Goal: Task Accomplishment & Management: Manage account settings

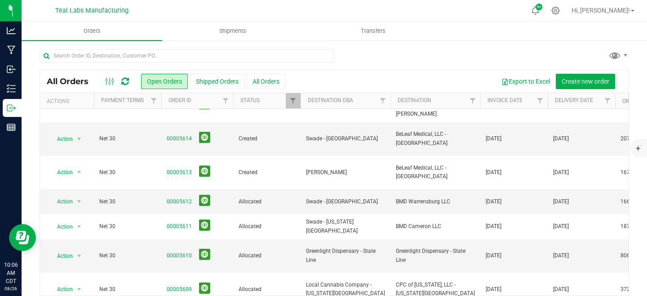
scroll to position [30, 0]
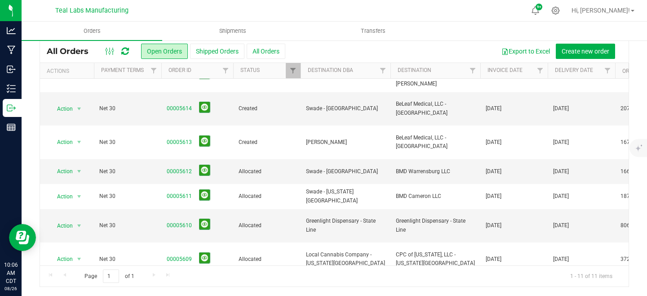
click at [178, 288] on link "00005607" at bounding box center [179, 292] width 25 height 9
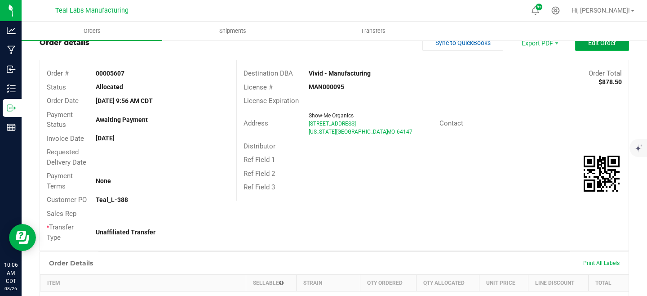
click at [605, 44] on span "Edit Order" at bounding box center [602, 42] width 28 height 7
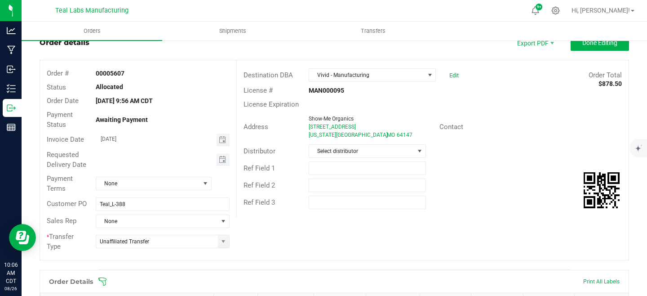
click at [227, 160] on span "Toggle calendar" at bounding box center [223, 159] width 13 height 13
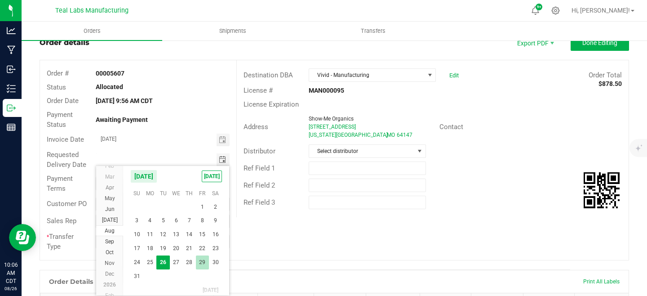
click at [203, 263] on span "29" at bounding box center [202, 262] width 13 height 14
type input "[DATE]"
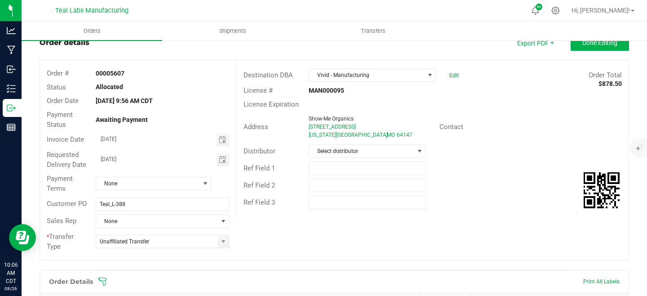
click at [321, 247] on div "Order # 00005607 Status Allocated Order Date [DATE] 9:56 AM CDT Payment Status …" at bounding box center [334, 159] width 588 height 199
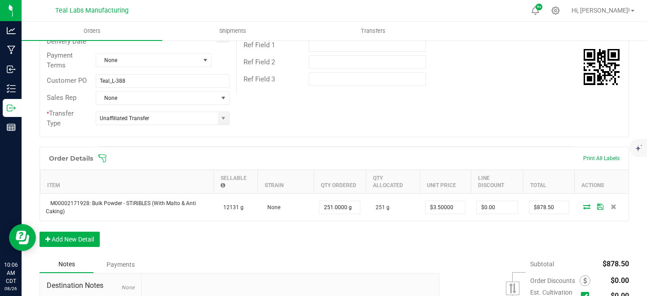
scroll to position [0, 0]
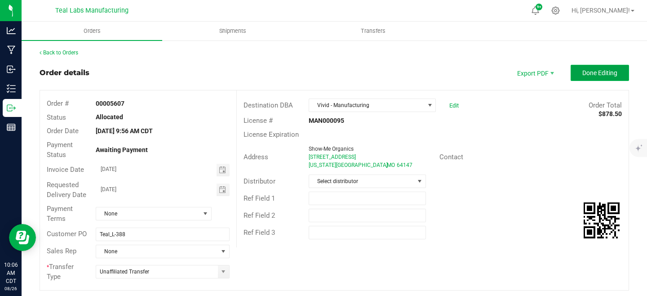
click at [594, 74] on span "Done Editing" at bounding box center [599, 72] width 35 height 7
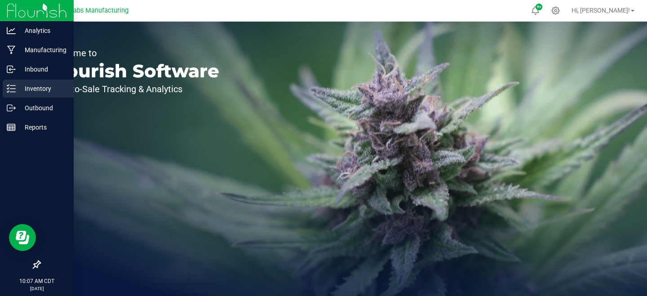
click at [14, 85] on icon at bounding box center [11, 88] width 9 height 9
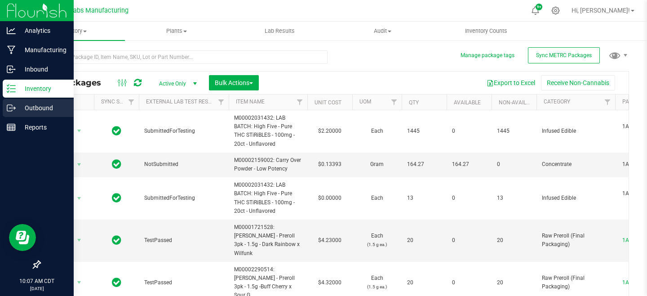
click at [3, 107] on div "Outbound" at bounding box center [38, 108] width 71 height 18
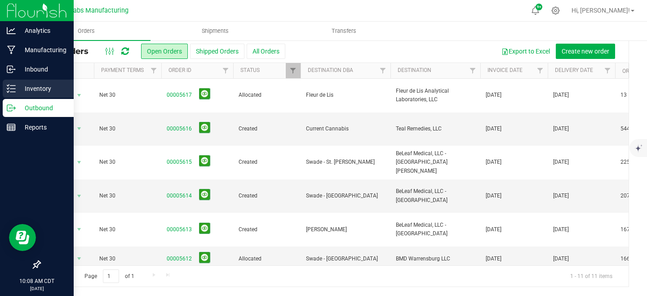
click at [28, 95] on div "Inventory" at bounding box center [38, 89] width 71 height 18
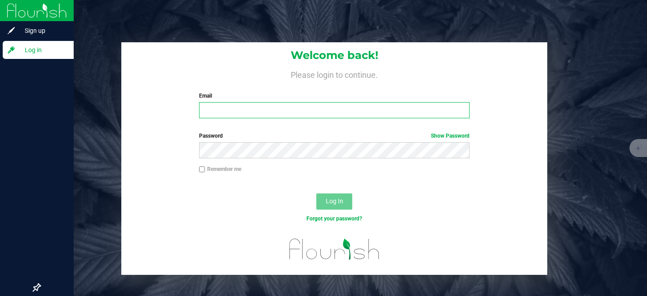
type input "swaggoner@tealcannabis.co"
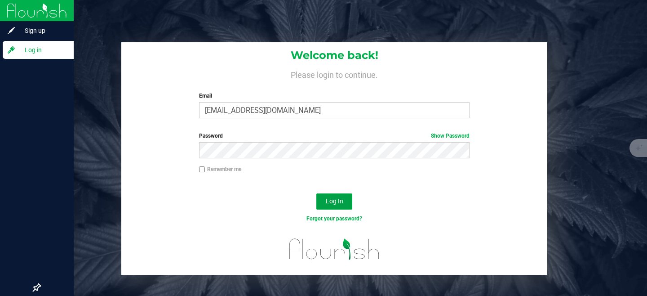
click at [333, 202] on span "Log In" at bounding box center [335, 200] width 18 height 7
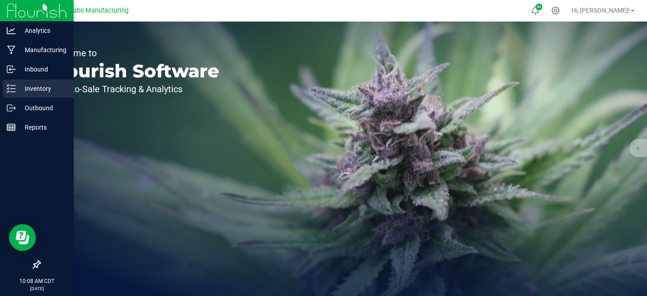
click at [17, 94] on div "Inventory" at bounding box center [38, 89] width 71 height 18
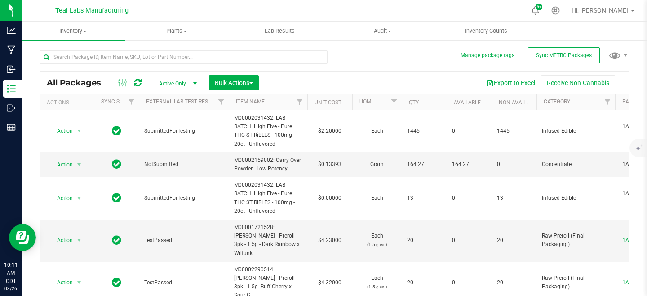
click at [290, 79] on div "Export to Excel Receive Non-Cannabis" at bounding box center [443, 82] width 356 height 15
click at [297, 81] on div "Export to Excel Receive Non-Cannabis" at bounding box center [443, 82] width 356 height 15
click at [272, 79] on div "Export to Excel Receive Non-Cannabis" at bounding box center [443, 82] width 356 height 15
click at [347, 57] on div "All Packages Active Only Active Only Lab Samples Locked All External Internal B…" at bounding box center [334, 180] width 589 height 276
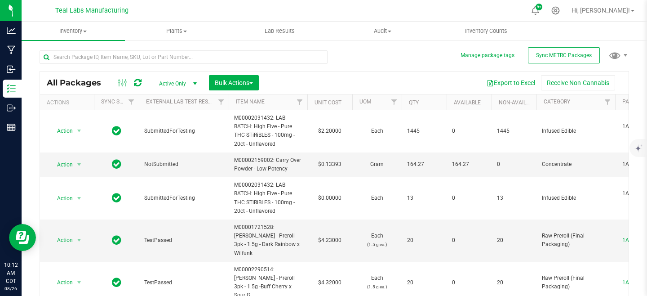
click at [329, 56] on div at bounding box center [187, 56] width 295 height 29
